Goal: Find specific page/section: Find specific page/section

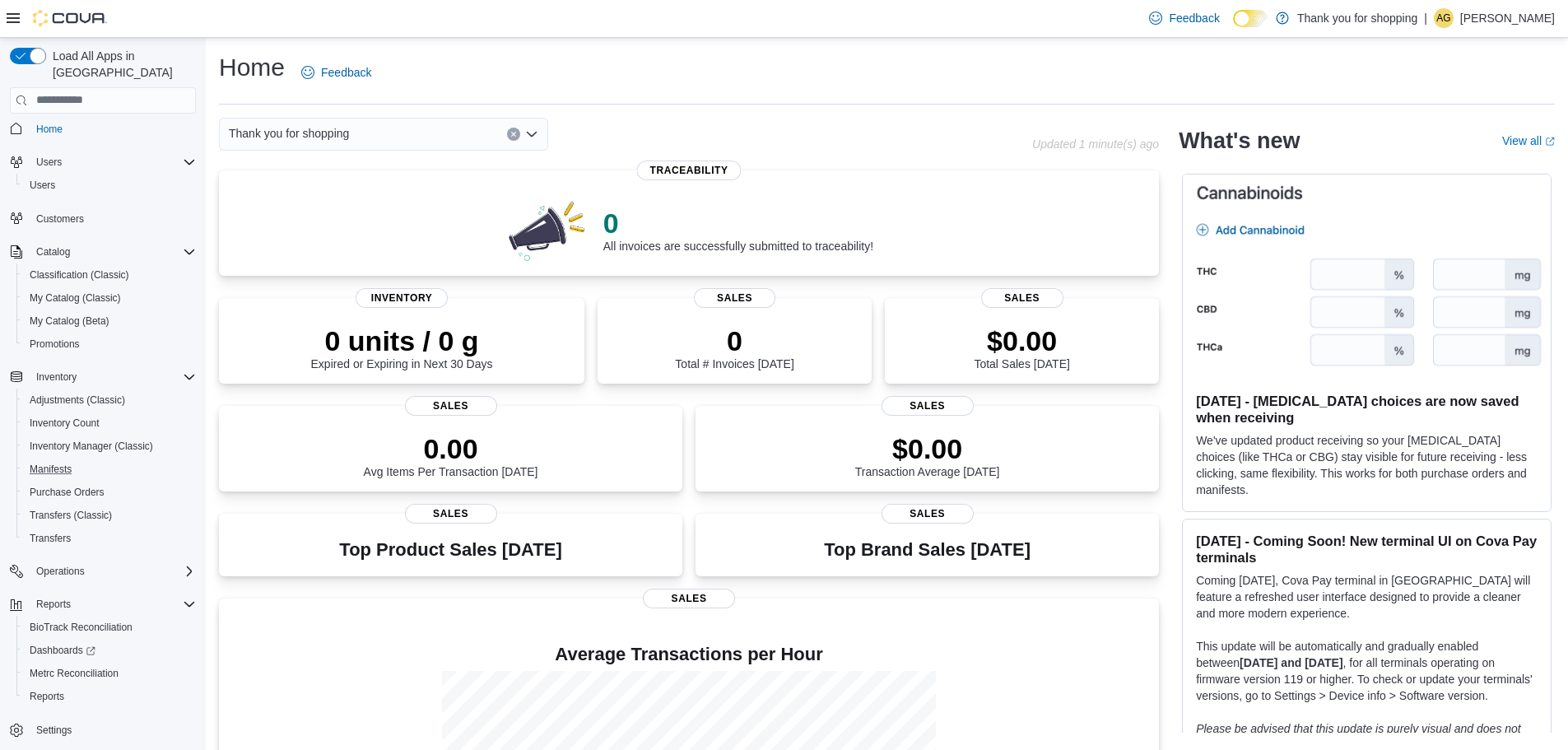
scroll to position [8, 0]
click at [64, 597] on span "Reports" at bounding box center [53, 604] width 34 height 13
click at [52, 604] on span "Reports" at bounding box center [53, 611] width 34 height 13
click at [59, 696] on span "Reports" at bounding box center [46, 703] width 34 height 13
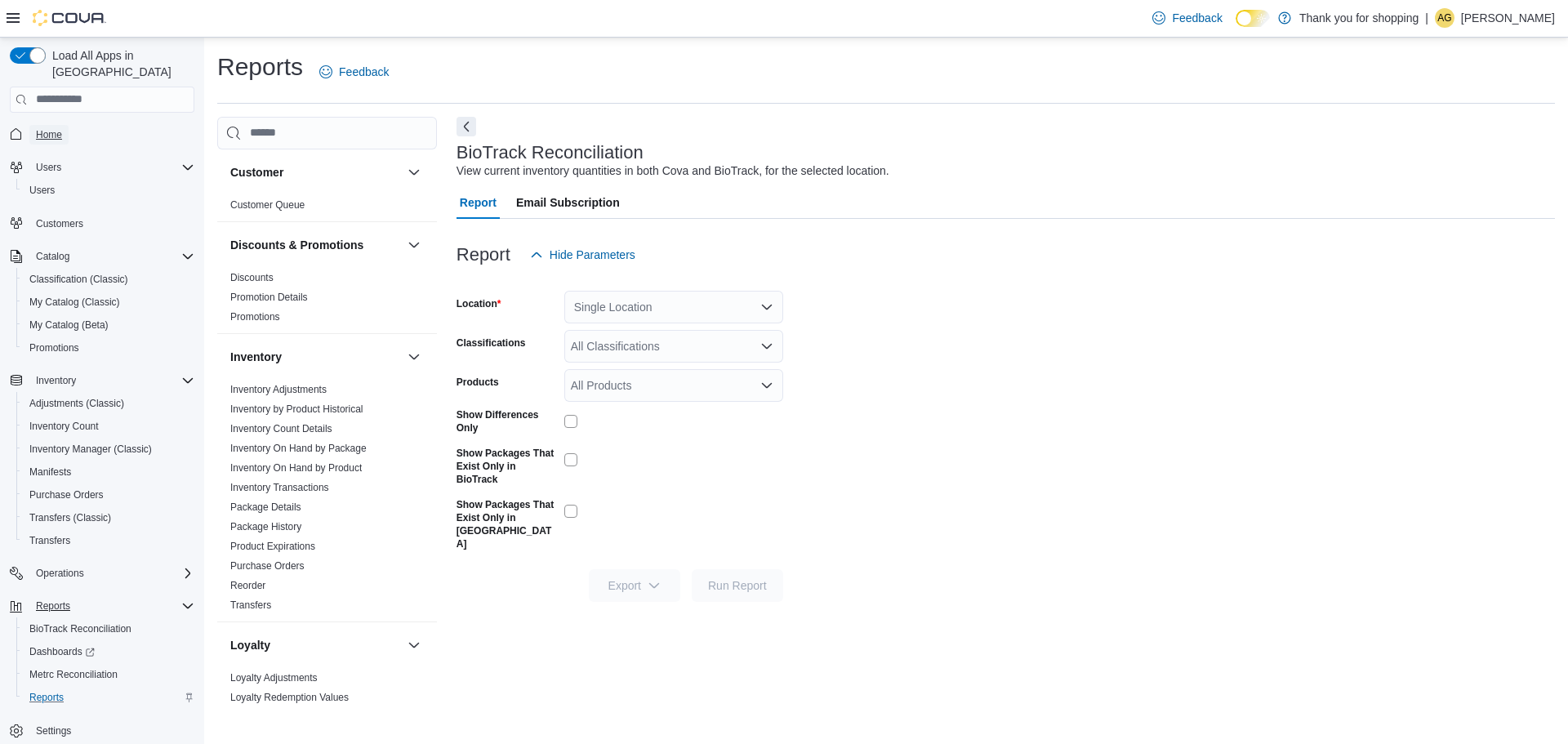
click at [58, 128] on span "Home" at bounding box center [48, 135] width 26 height 13
